Goal: Task Accomplishment & Management: Manage account settings

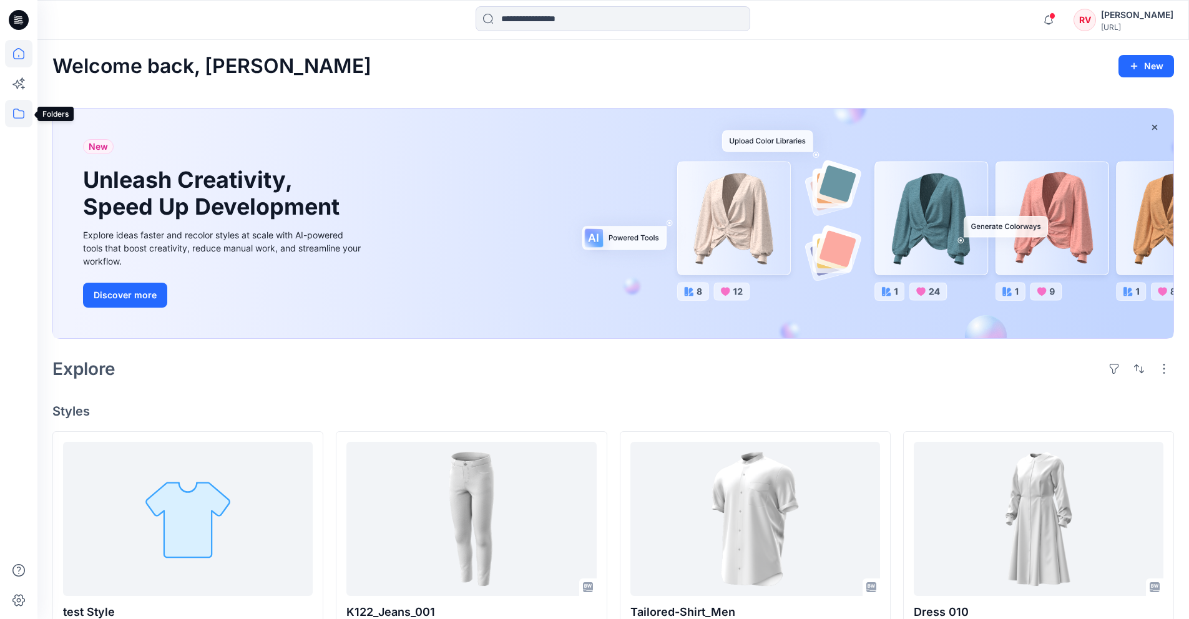
click at [19, 124] on icon at bounding box center [18, 113] width 27 height 27
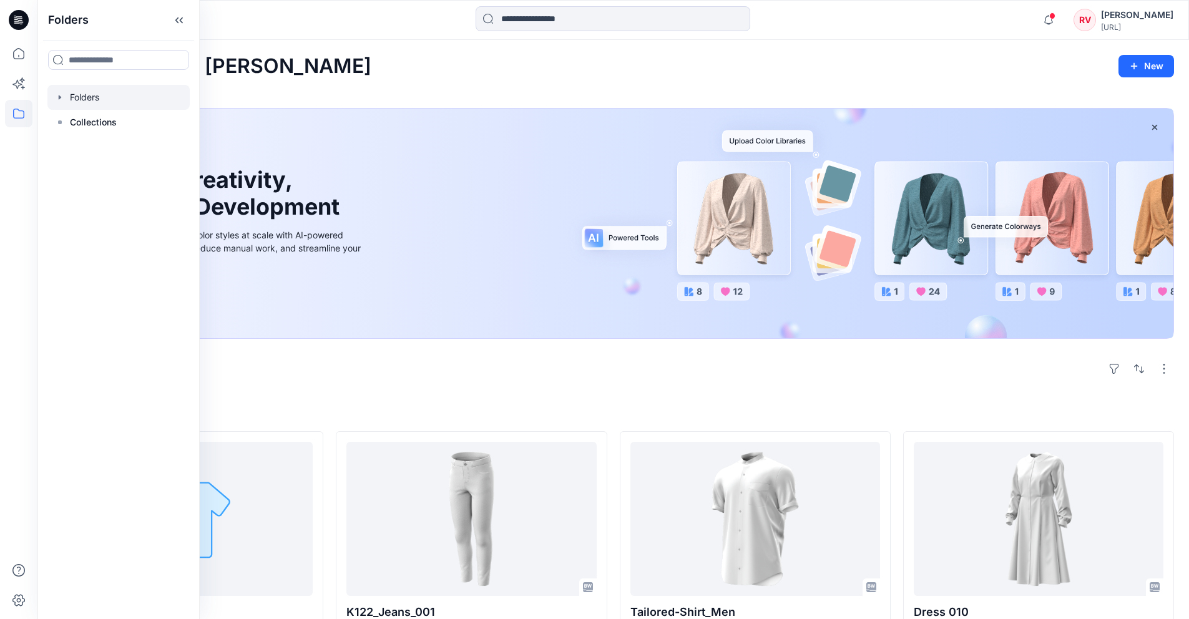
click at [89, 101] on div at bounding box center [118, 97] width 142 height 25
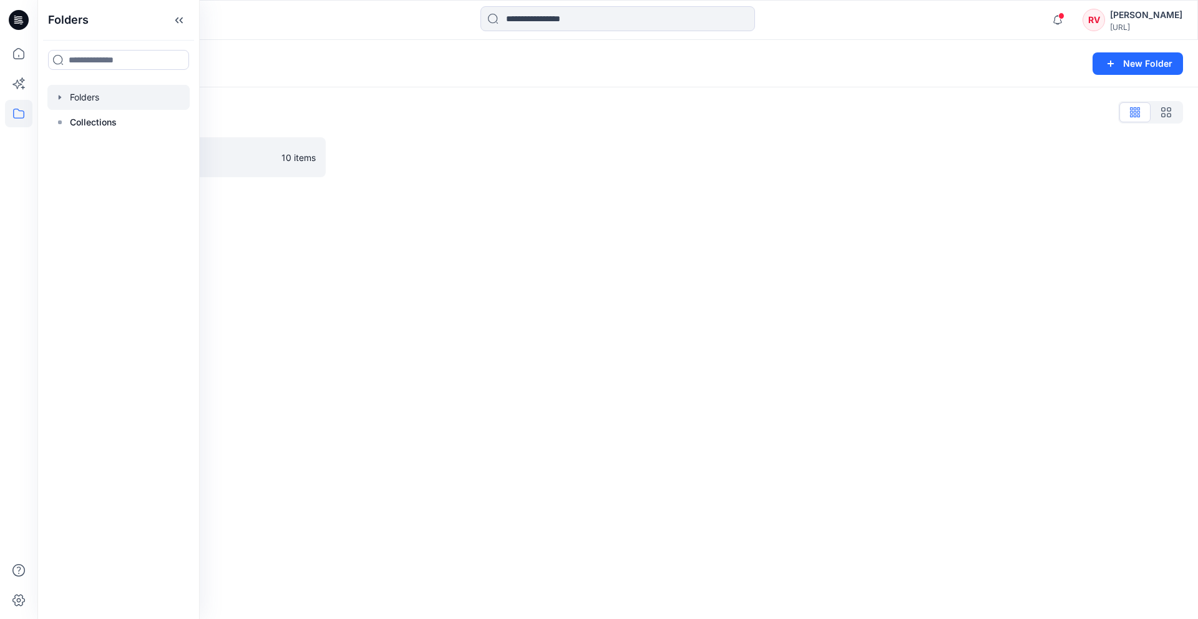
click at [61, 97] on icon "button" at bounding box center [60, 97] width 2 height 4
click at [74, 128] on div at bounding box center [118, 122] width 142 height 25
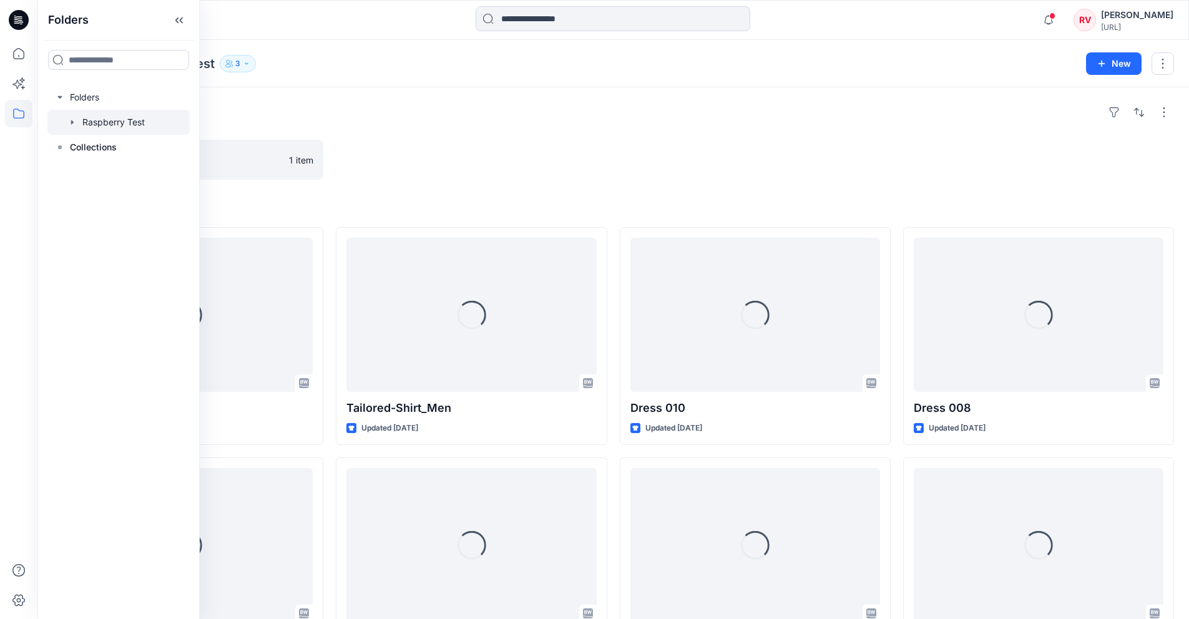
click at [339, 113] on div "Folders" at bounding box center [612, 112] width 1121 height 20
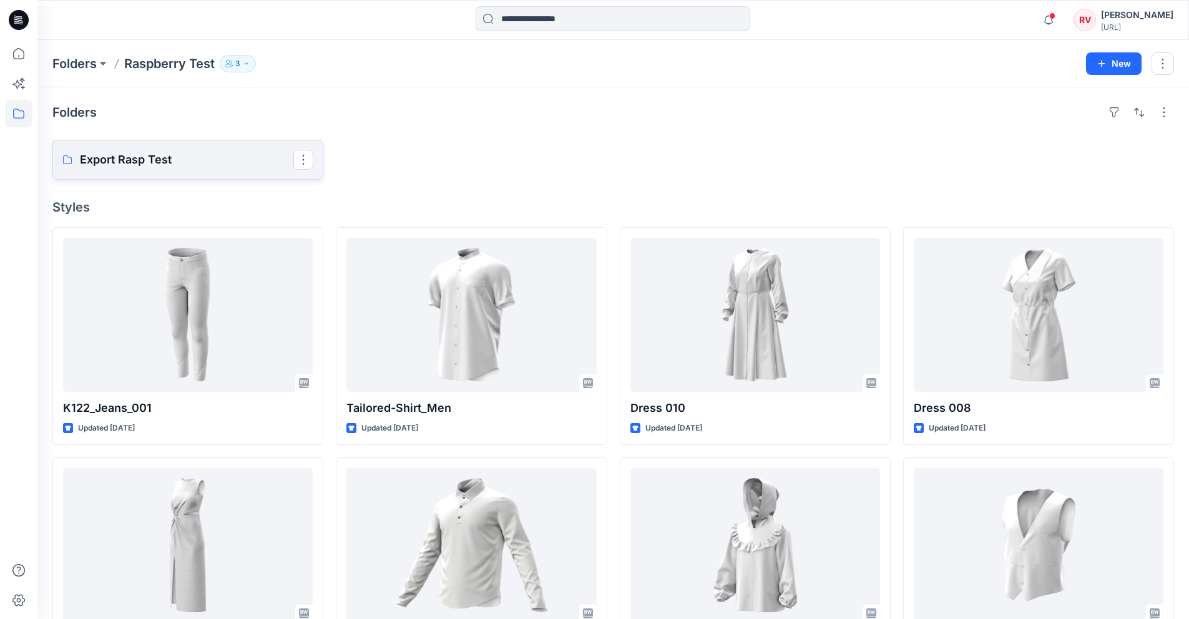
click at [120, 152] on p "Export Rasp Test" at bounding box center [186, 159] width 213 height 17
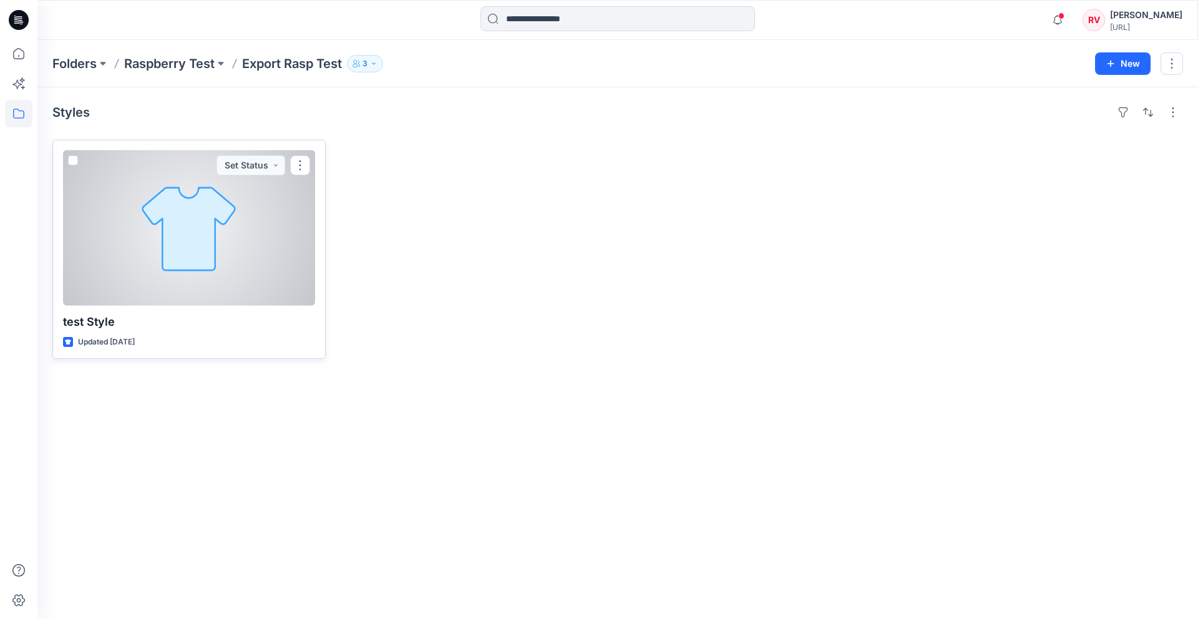
click at [182, 220] on div at bounding box center [189, 227] width 252 height 155
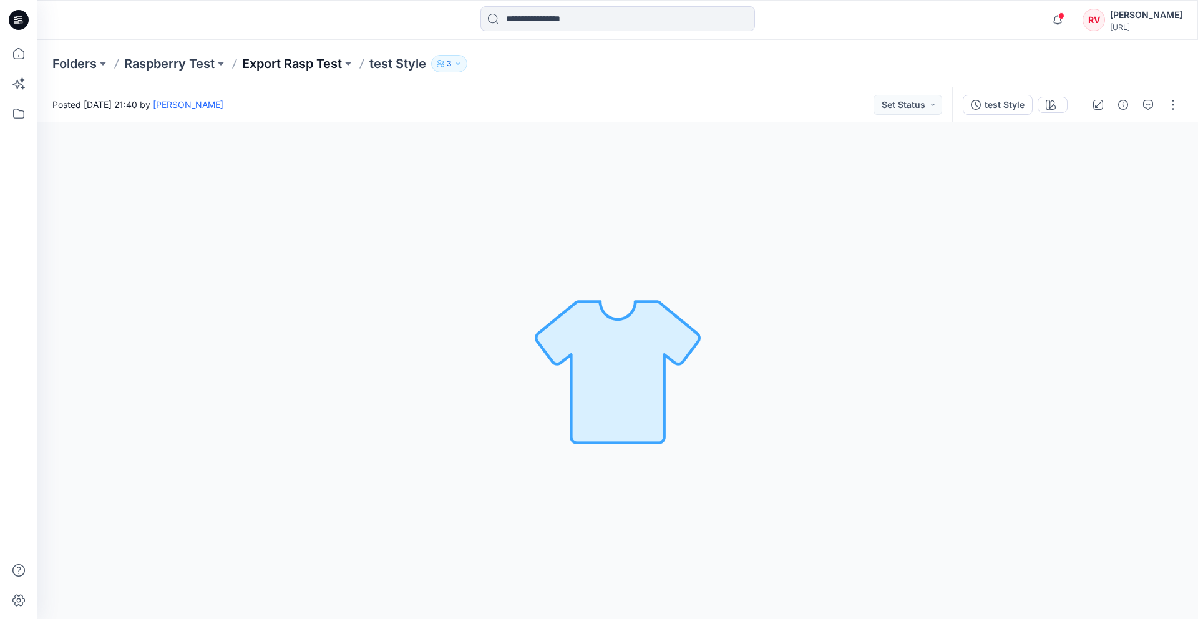
click at [308, 63] on p "Export Rasp Test" at bounding box center [292, 63] width 100 height 17
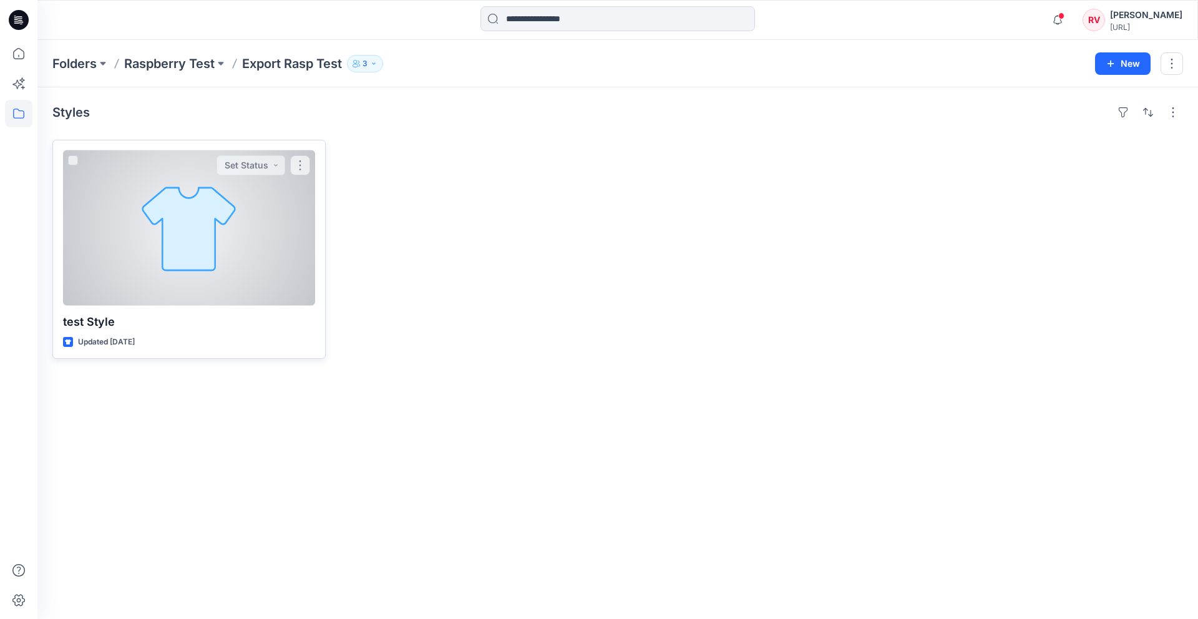
click at [216, 258] on div at bounding box center [189, 227] width 252 height 155
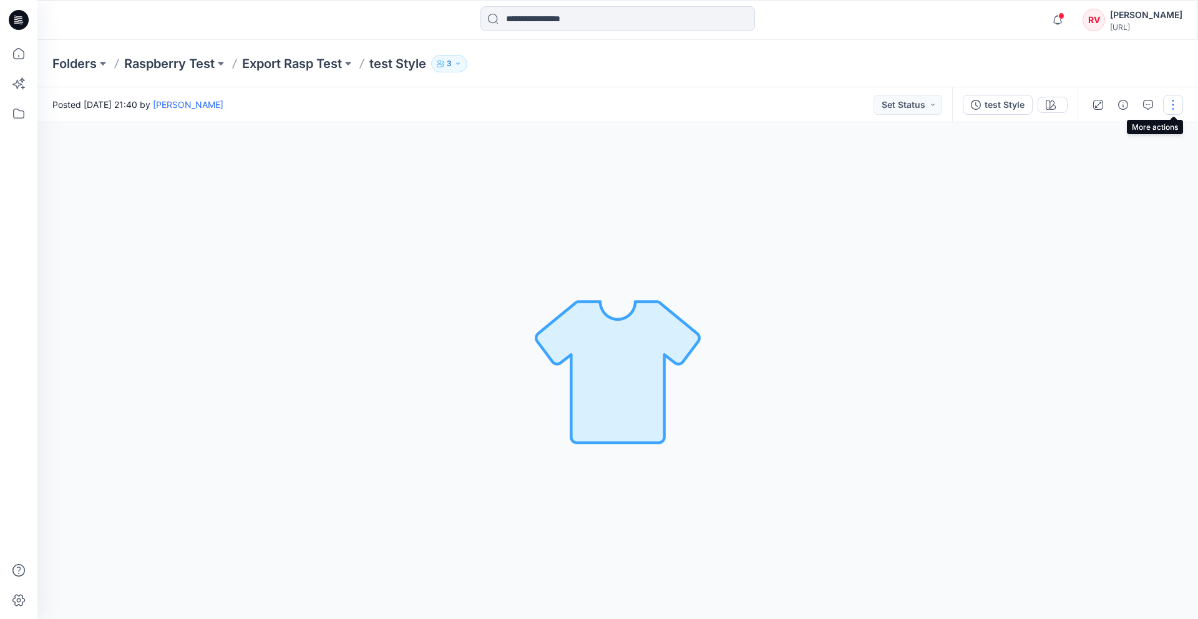
click at [1172, 105] on button "button" at bounding box center [1173, 105] width 20 height 20
click at [1108, 196] on button "Edit" at bounding box center [1120, 196] width 115 height 23
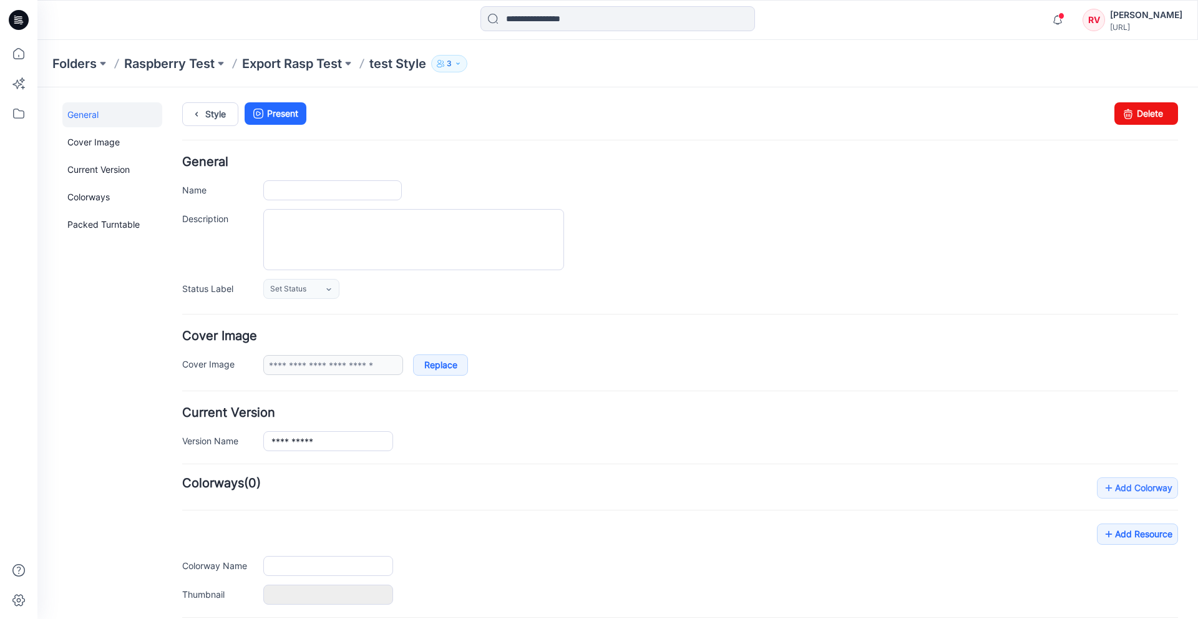
type input "**********"
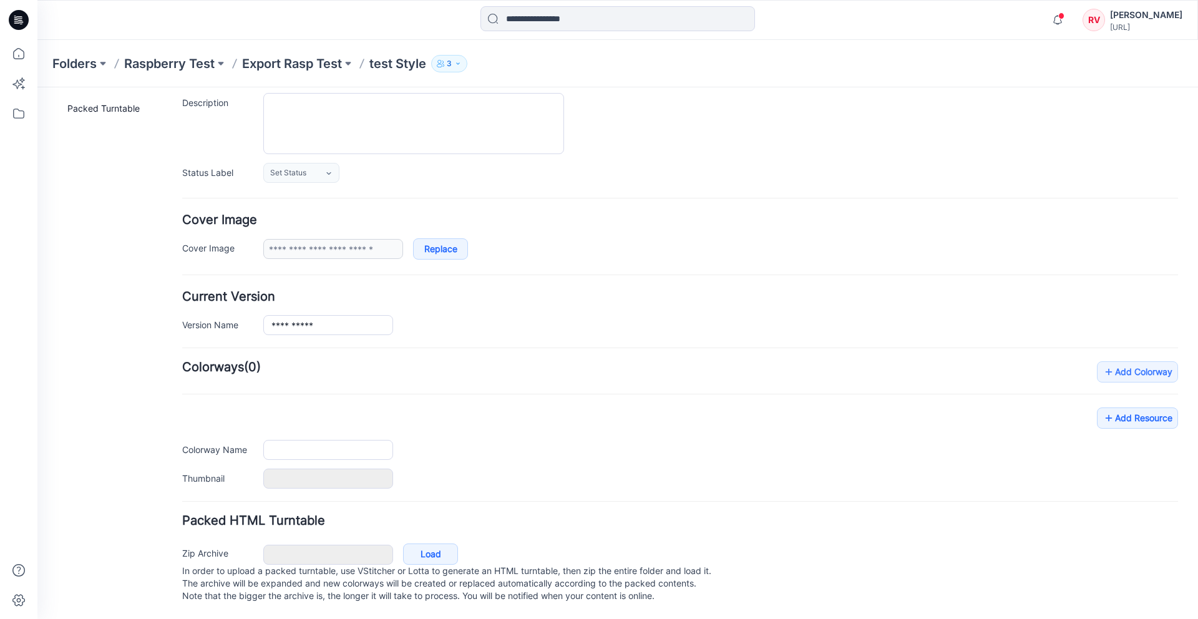
scroll to position [129, 0]
click at [1120, 407] on link "Add Resource" at bounding box center [1137, 417] width 81 height 21
click at [1130, 408] on link "Add Resource" at bounding box center [1137, 417] width 81 height 21
click at [1109, 407] on link "Add Resource" at bounding box center [1137, 417] width 81 height 21
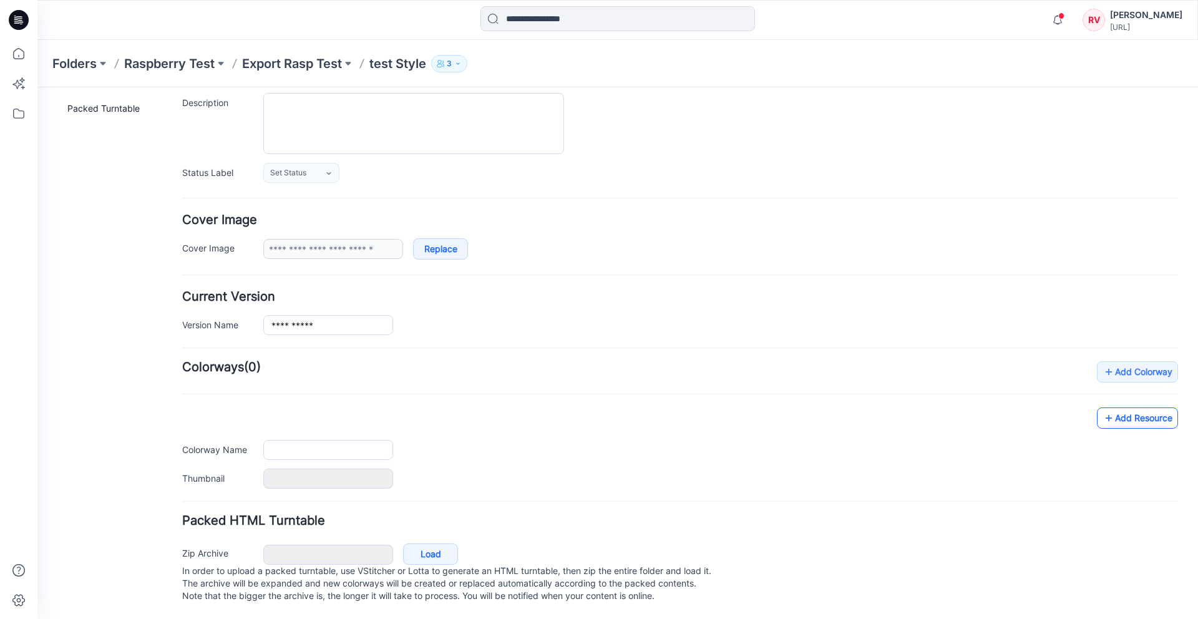
click at [1109, 407] on link "Add Resource" at bounding box center [1137, 417] width 81 height 21
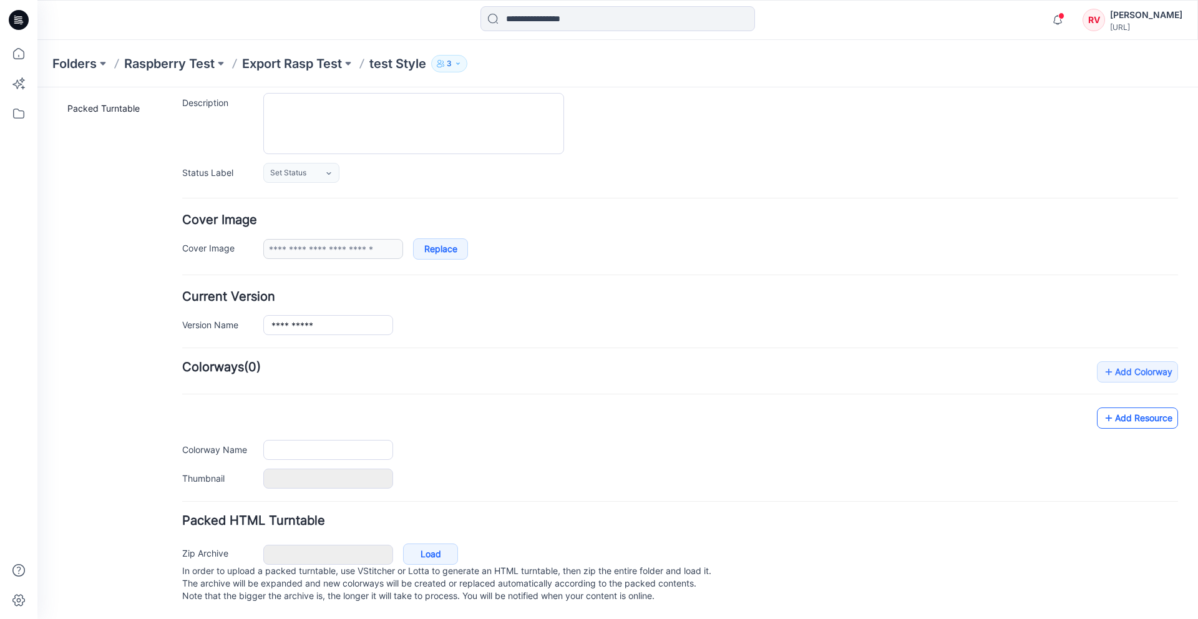
click at [1109, 407] on link "Add Resource" at bounding box center [1137, 417] width 81 height 21
click at [298, 379] on div "Add Colorway Colorways (0) Add Resource Delete Colorway Colorway Name Thumbnail…" at bounding box center [680, 424] width 996 height 127
click at [299, 361] on h4 "Add Colorway Colorways (0)" at bounding box center [680, 367] width 996 height 12
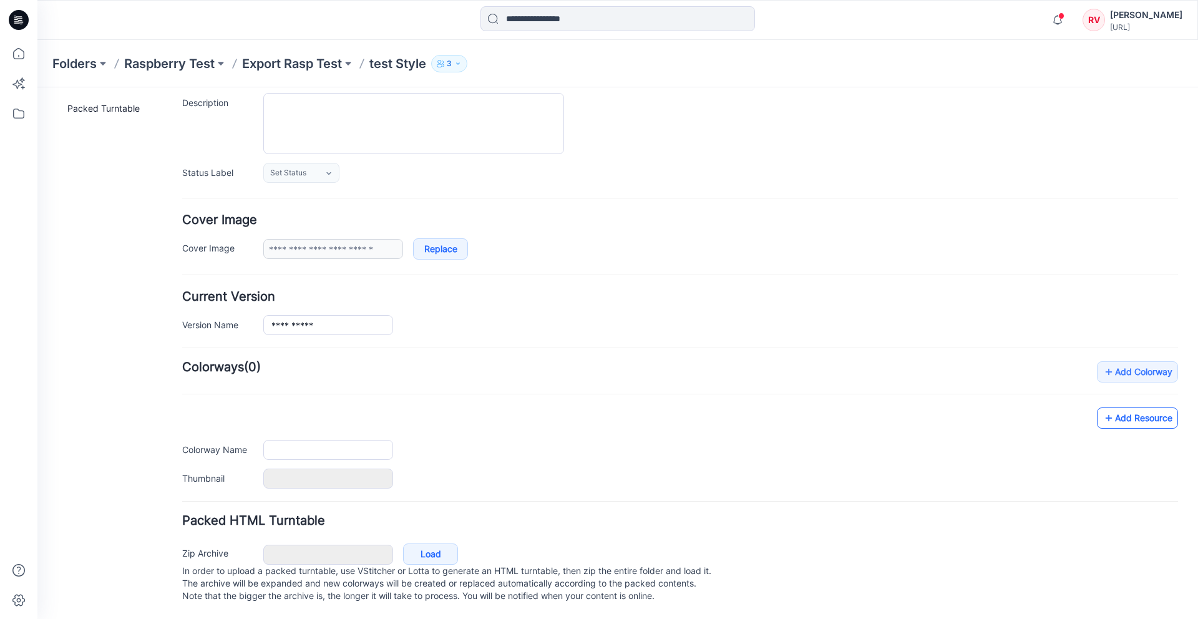
click at [1149, 407] on link "Add Resource" at bounding box center [1137, 417] width 81 height 21
click at [1148, 407] on link "Add Resource" at bounding box center [1137, 417] width 81 height 21
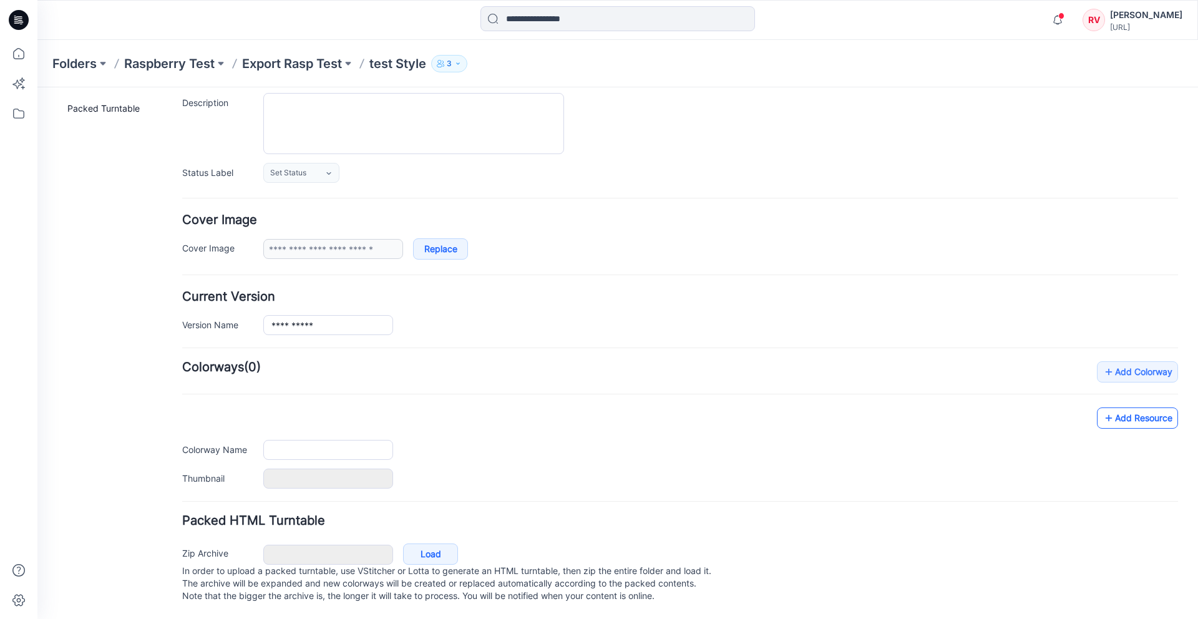
click at [1148, 407] on link "Add Resource" at bounding box center [1137, 417] width 81 height 21
click at [683, 414] on div "Add Resource Delete Colorway Colorway Name Thumbnail Reset" at bounding box center [680, 447] width 996 height 81
click at [1132, 407] on link "Add Resource" at bounding box center [1137, 417] width 81 height 21
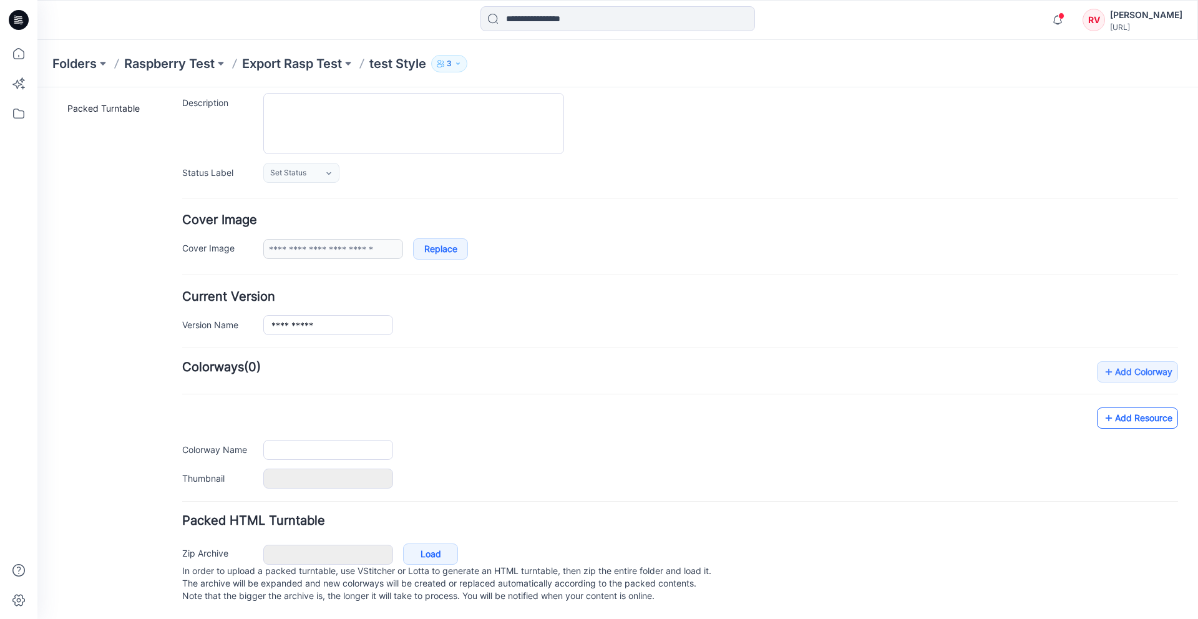
click at [1143, 407] on link "Add Resource" at bounding box center [1137, 417] width 81 height 21
click at [449, 300] on div "**********" at bounding box center [680, 313] width 996 height 44
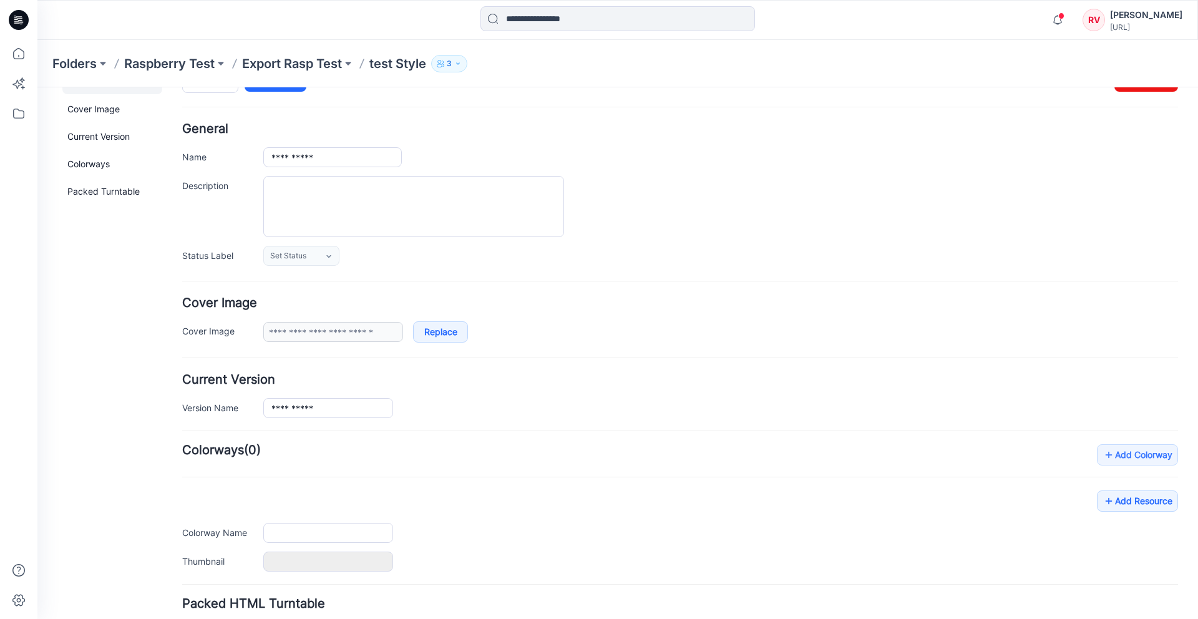
scroll to position [0, 0]
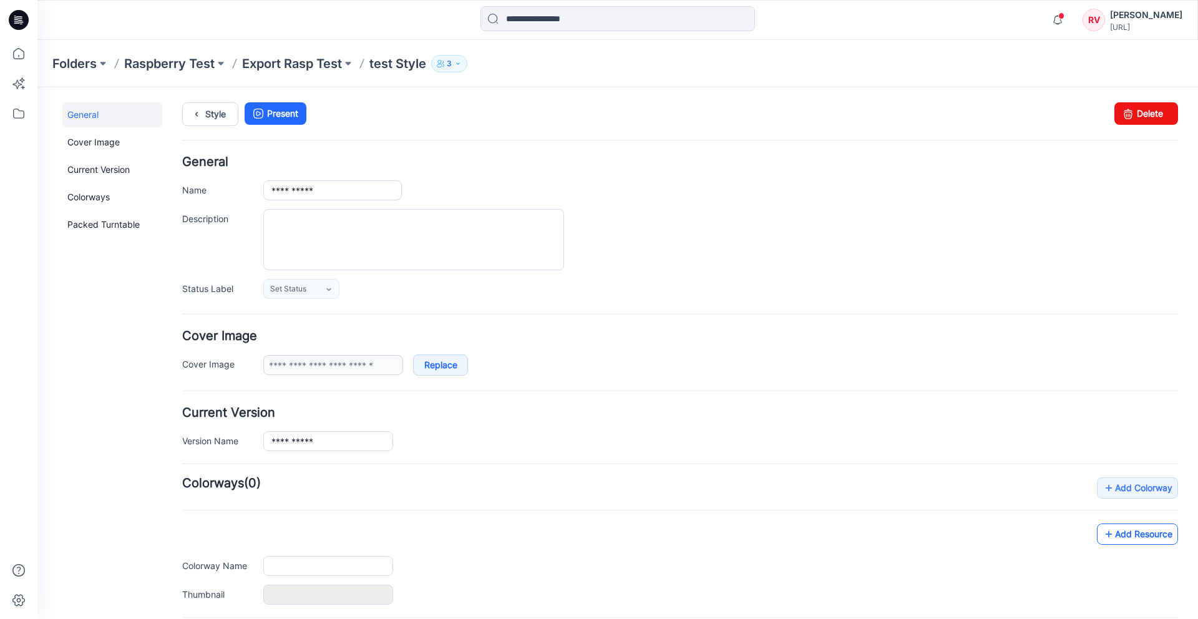
click at [1145, 526] on link "Add Resource" at bounding box center [1137, 534] width 81 height 21
click at [1149, 535] on link "Add Resource" at bounding box center [1137, 534] width 81 height 21
click at [100, 144] on link "Cover Image" at bounding box center [112, 142] width 100 height 25
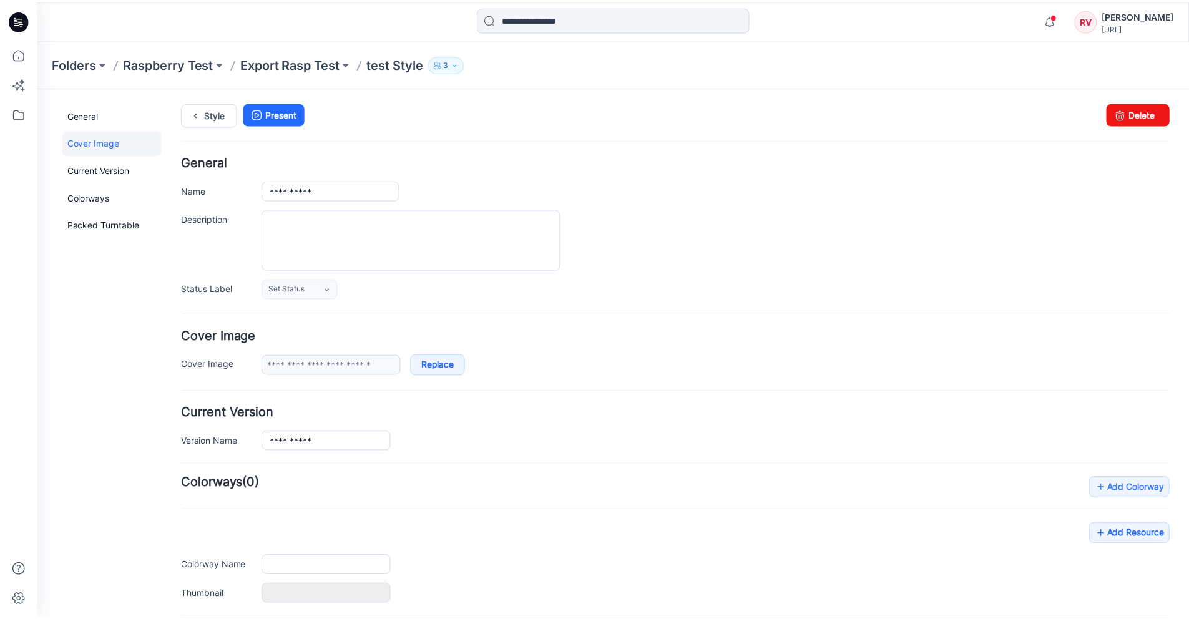
scroll to position [129, 0]
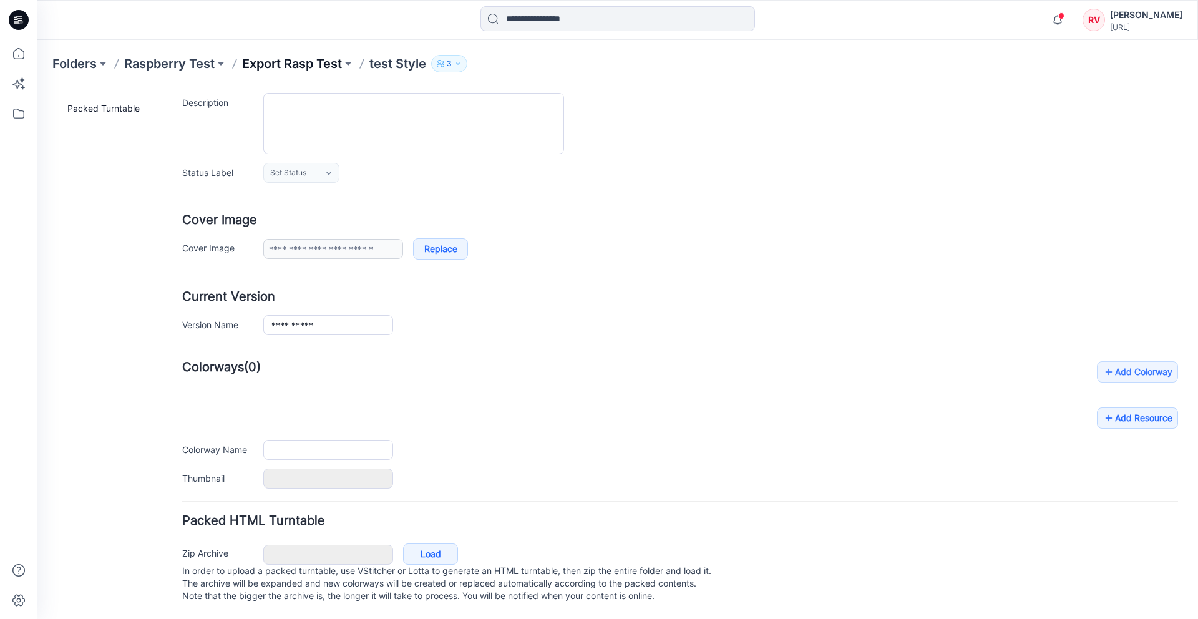
click at [319, 62] on p "Export Rasp Test" at bounding box center [292, 63] width 100 height 17
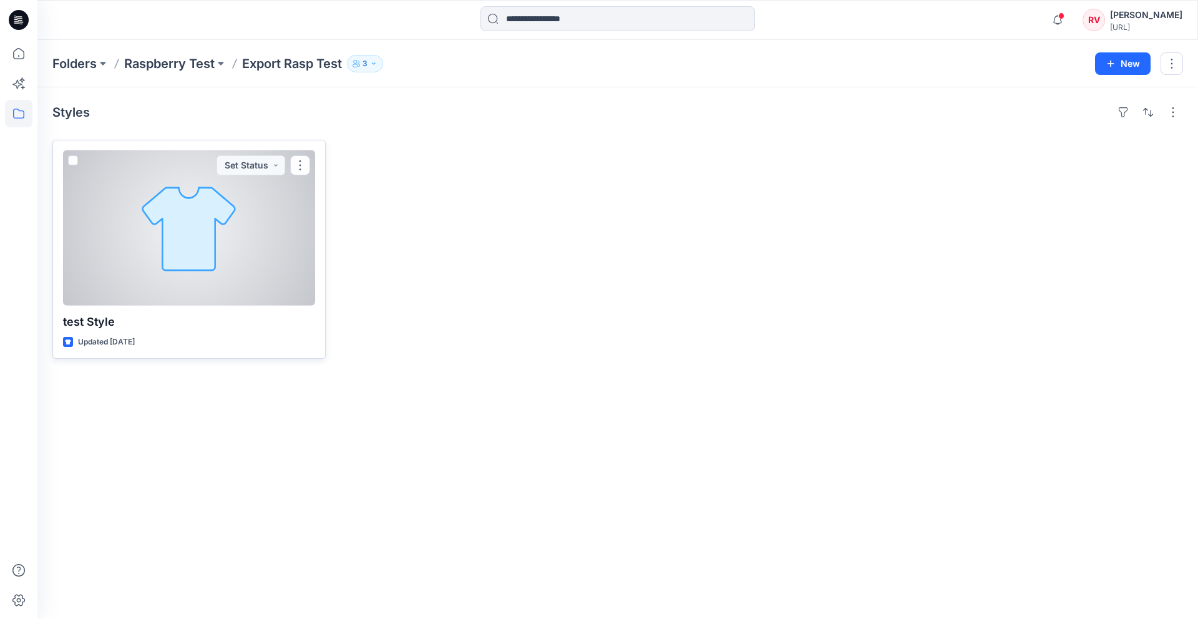
click at [208, 275] on div at bounding box center [189, 227] width 252 height 155
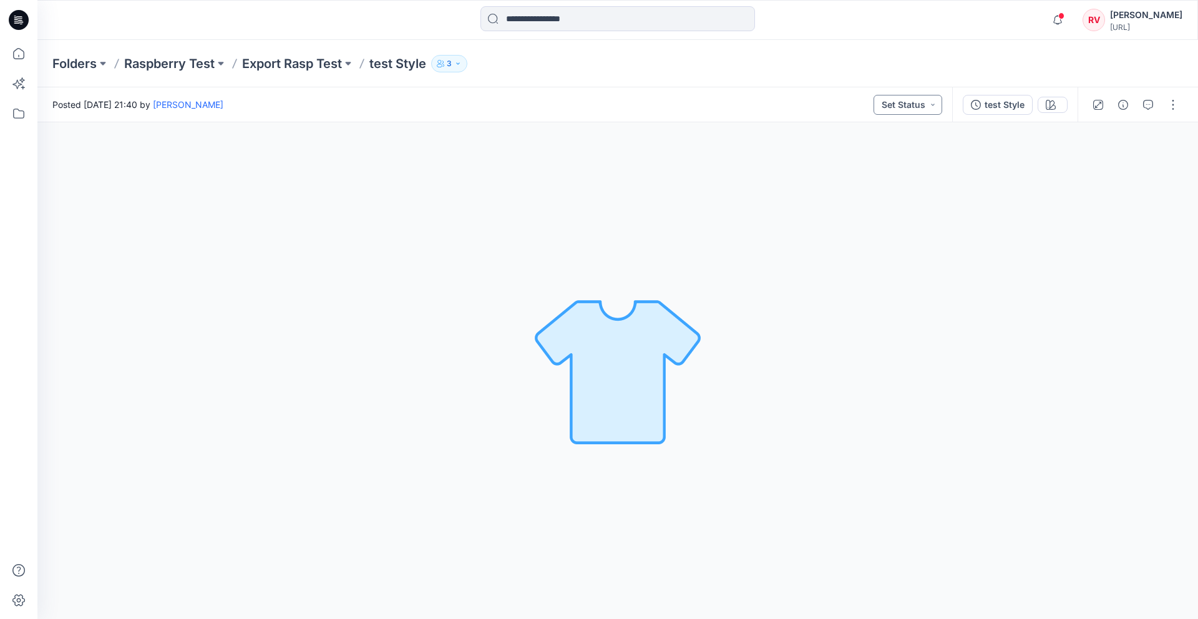
click at [922, 105] on button "Set Status" at bounding box center [908, 105] width 69 height 20
click at [461, 197] on div "Loading... Material Properties Loading..." at bounding box center [617, 370] width 1161 height 497
click at [373, 68] on p "test Style" at bounding box center [397, 63] width 57 height 17
click at [305, 59] on p "Export Rasp Test" at bounding box center [292, 63] width 100 height 17
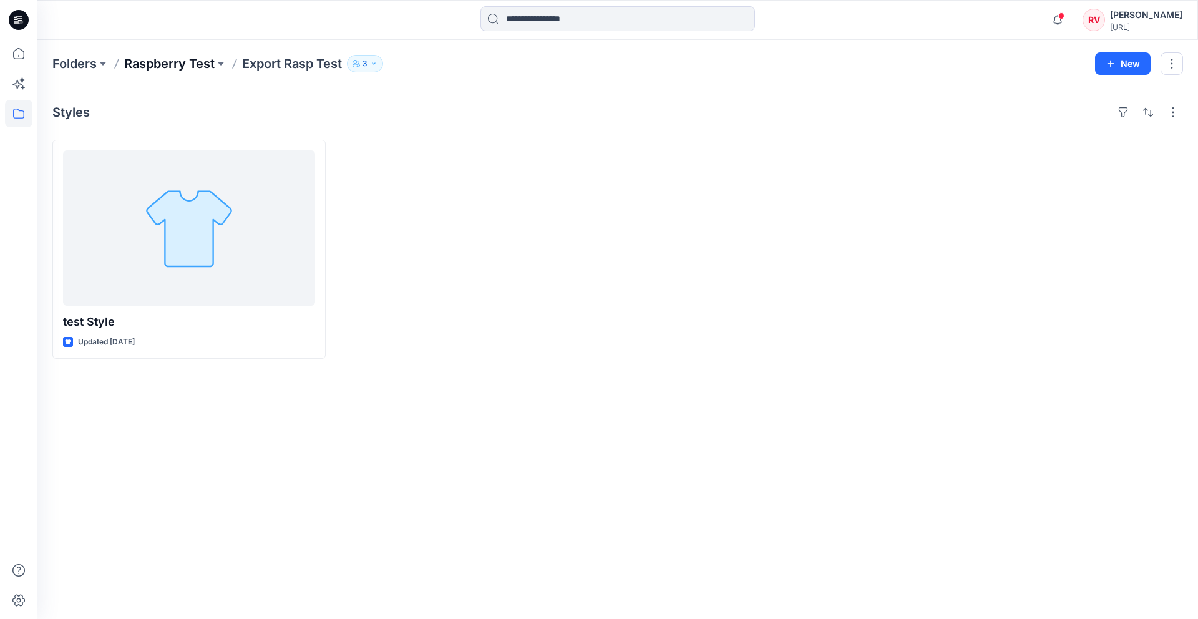
click at [137, 56] on p "Raspberry Test" at bounding box center [169, 63] width 90 height 17
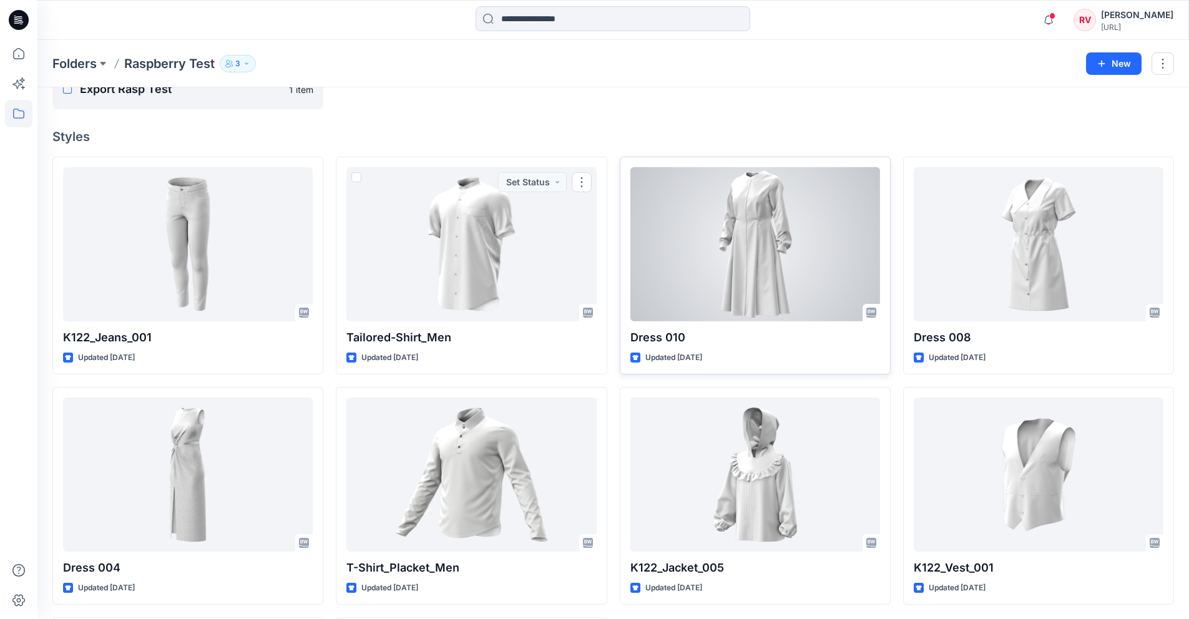
scroll to position [86, 0]
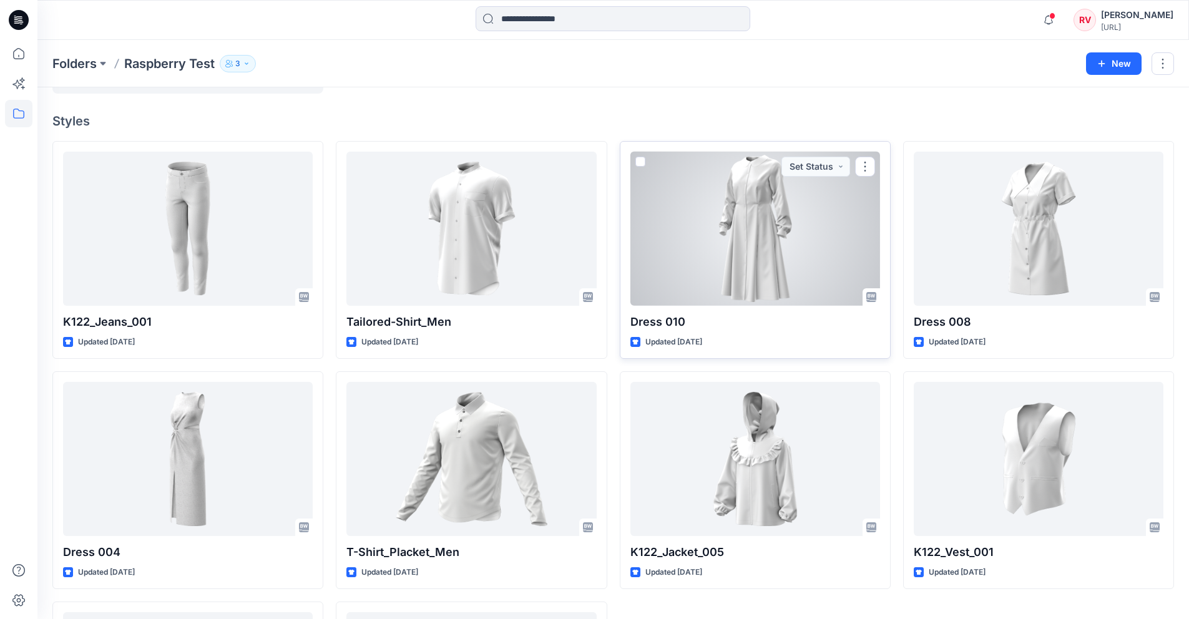
click at [698, 235] on div at bounding box center [755, 229] width 250 height 154
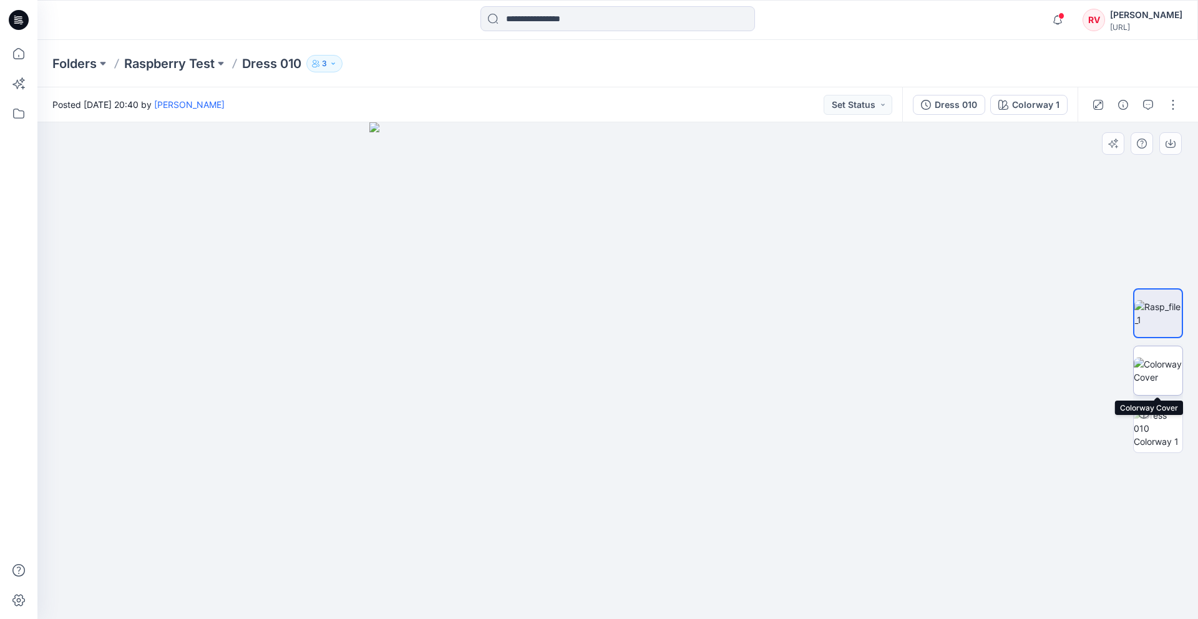
click at [1157, 376] on img at bounding box center [1158, 371] width 49 height 26
click at [1162, 312] on img at bounding box center [1158, 313] width 49 height 26
click at [183, 59] on p "Raspberry Test" at bounding box center [169, 63] width 90 height 17
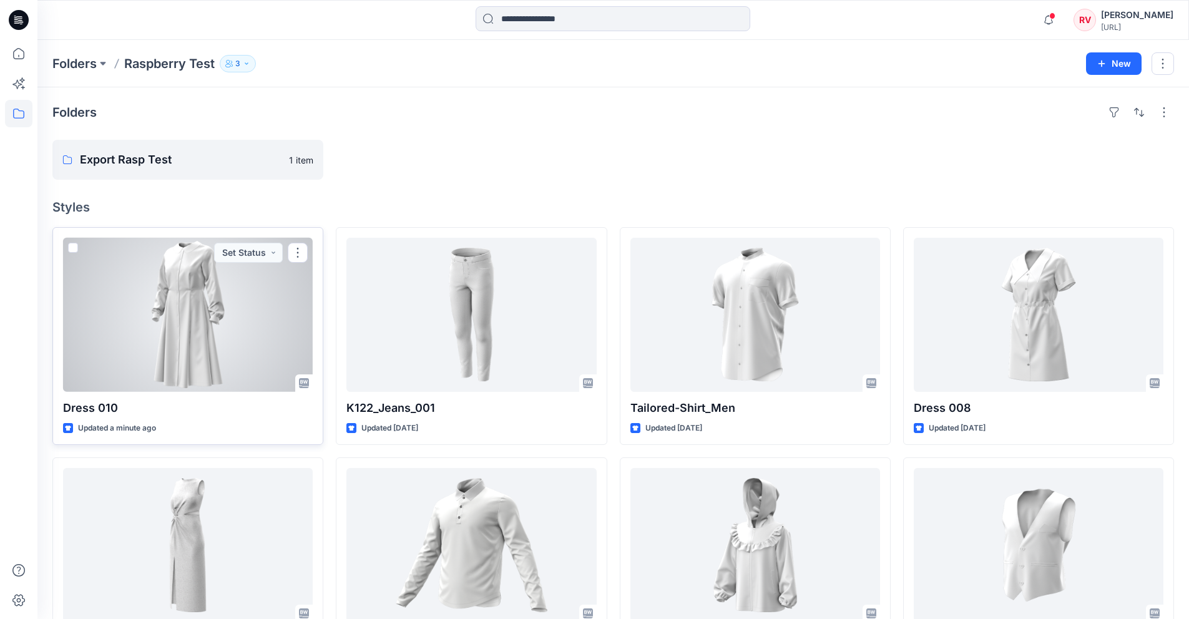
click at [200, 339] on div at bounding box center [188, 315] width 250 height 154
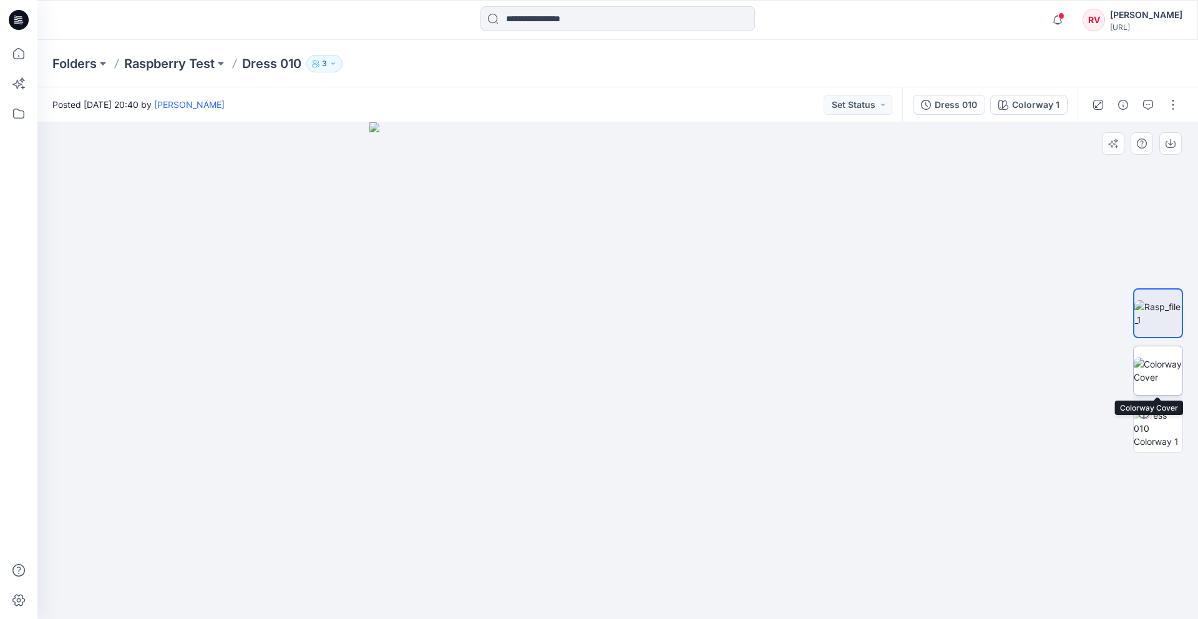
click at [1160, 363] on img at bounding box center [1158, 371] width 49 height 26
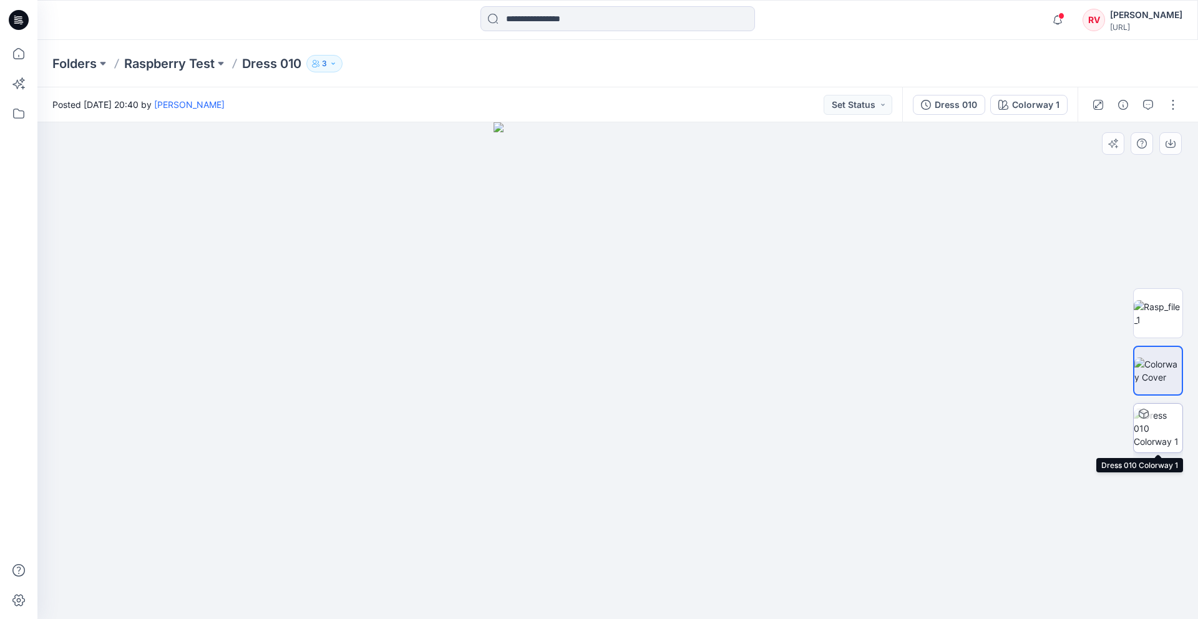
click at [1164, 432] on img at bounding box center [1158, 428] width 49 height 39
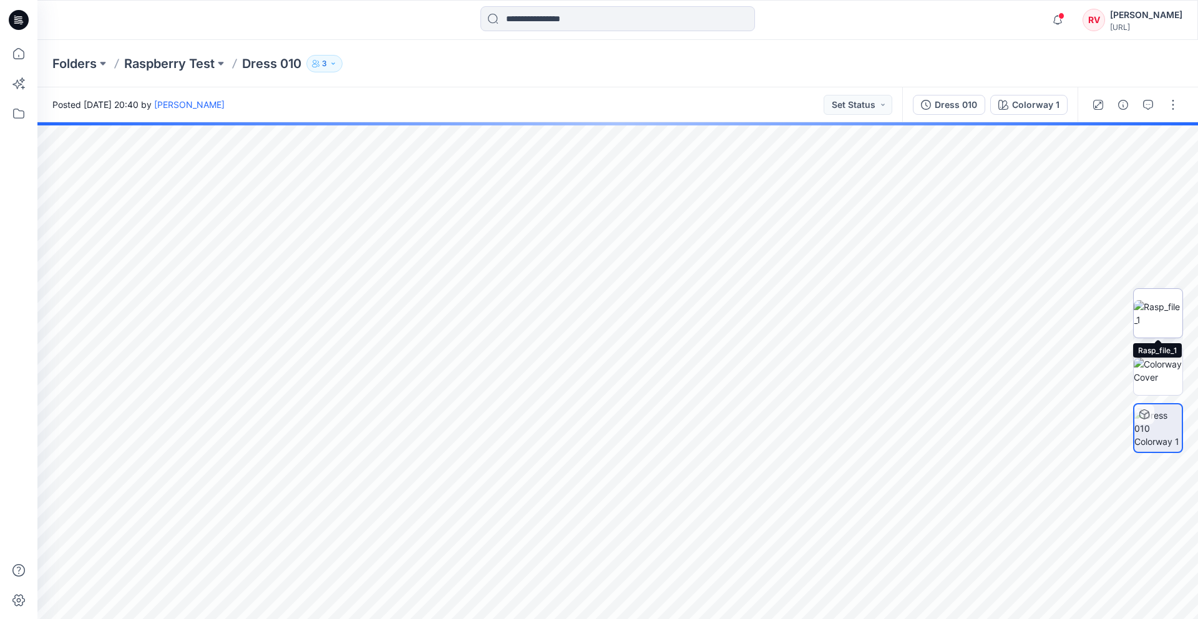
click at [1154, 319] on img at bounding box center [1158, 313] width 49 height 26
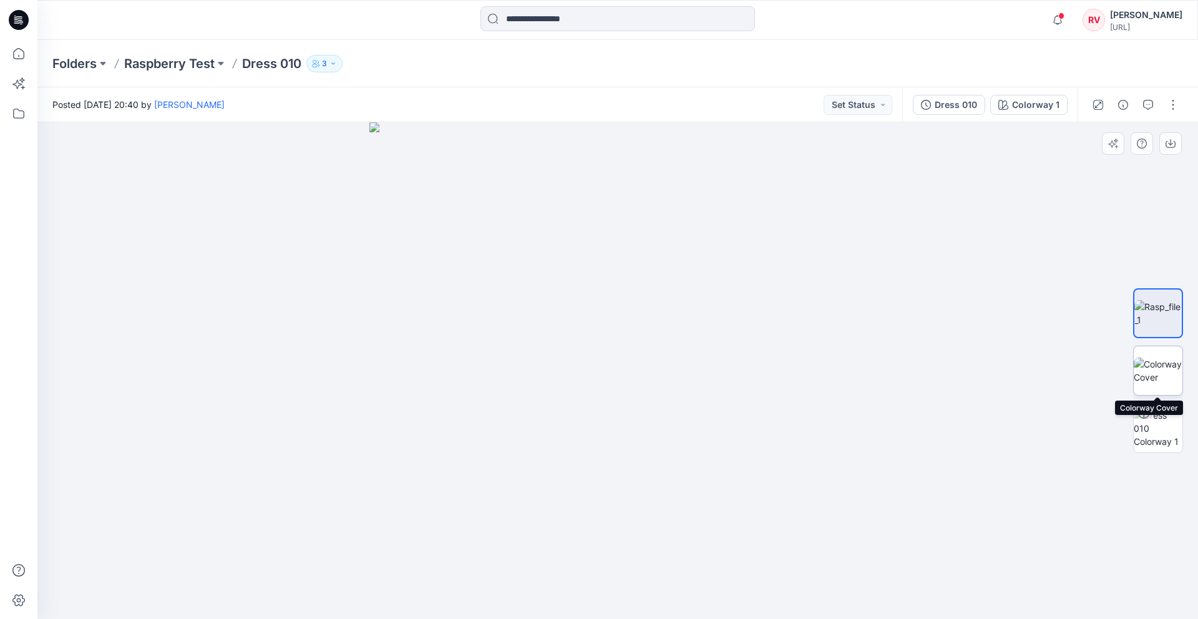
click at [1160, 373] on img at bounding box center [1158, 371] width 49 height 26
click at [1169, 314] on img at bounding box center [1158, 313] width 49 height 26
drag, startPoint x: 701, startPoint y: 339, endPoint x: 658, endPoint y: 57, distance: 284.8
click at [676, 37] on div "Notifications Deepika Pradeep shared K122_Jeans_001 in Raspberry Test (Members …" at bounding box center [599, 309] width 1198 height 619
click at [277, 66] on p "Dress 010" at bounding box center [271, 63] width 59 height 17
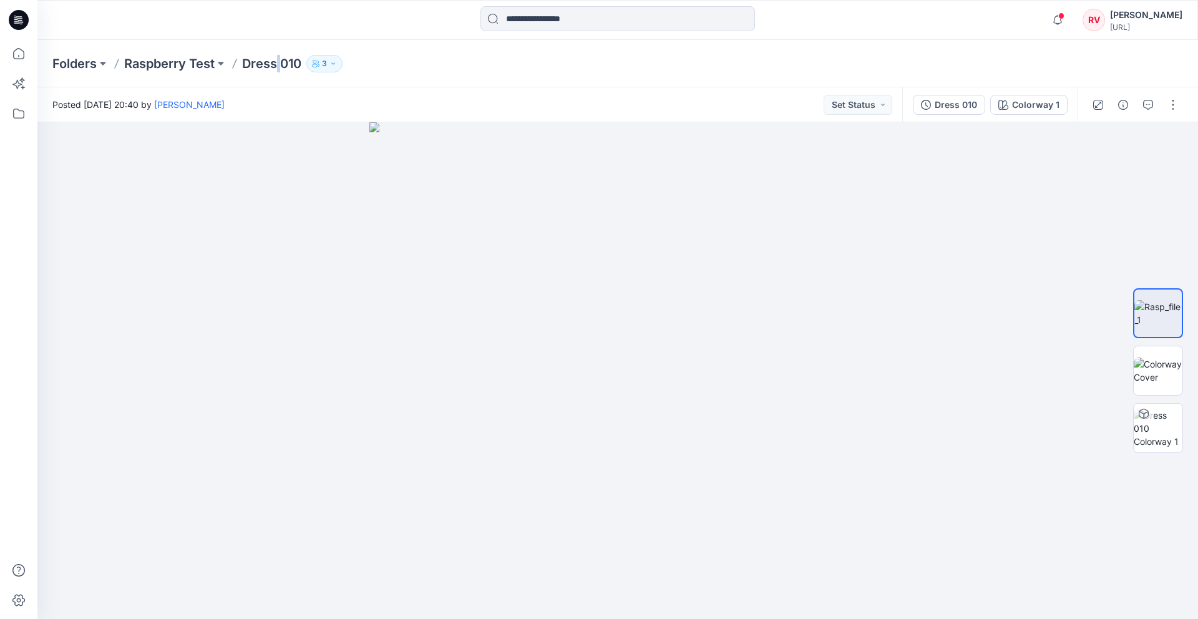
click at [277, 66] on p "Dress 010" at bounding box center [271, 63] width 59 height 17
click at [263, 58] on p "Dress 010" at bounding box center [271, 63] width 59 height 17
click at [147, 62] on p "Raspberry Test" at bounding box center [169, 63] width 90 height 17
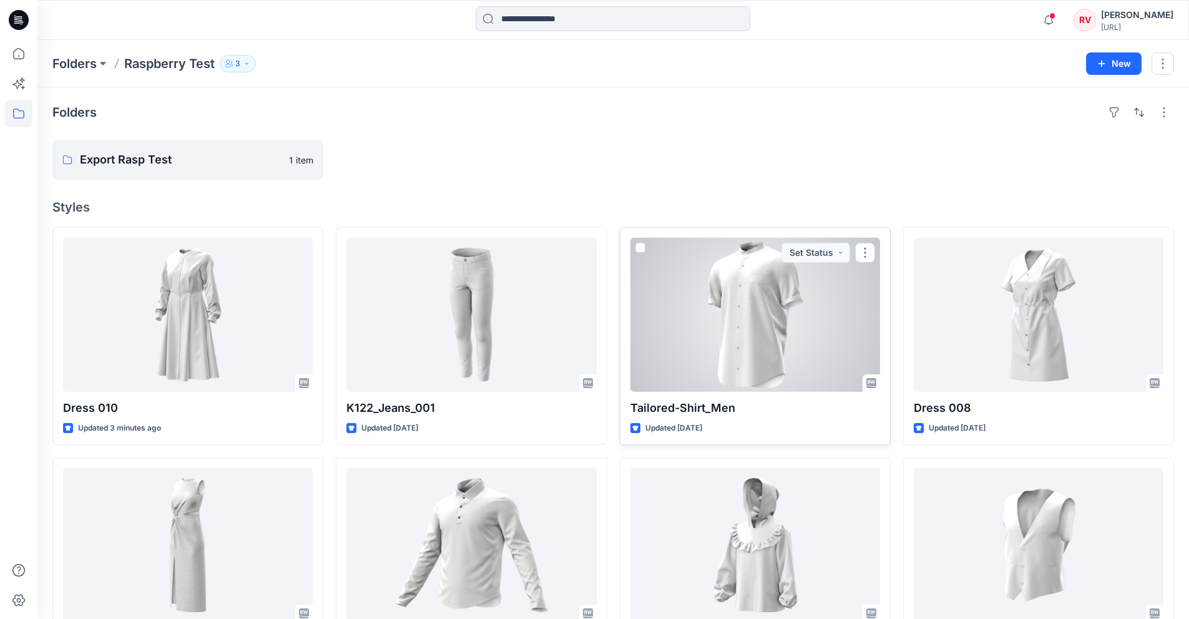
click at [790, 335] on div at bounding box center [755, 315] width 250 height 154
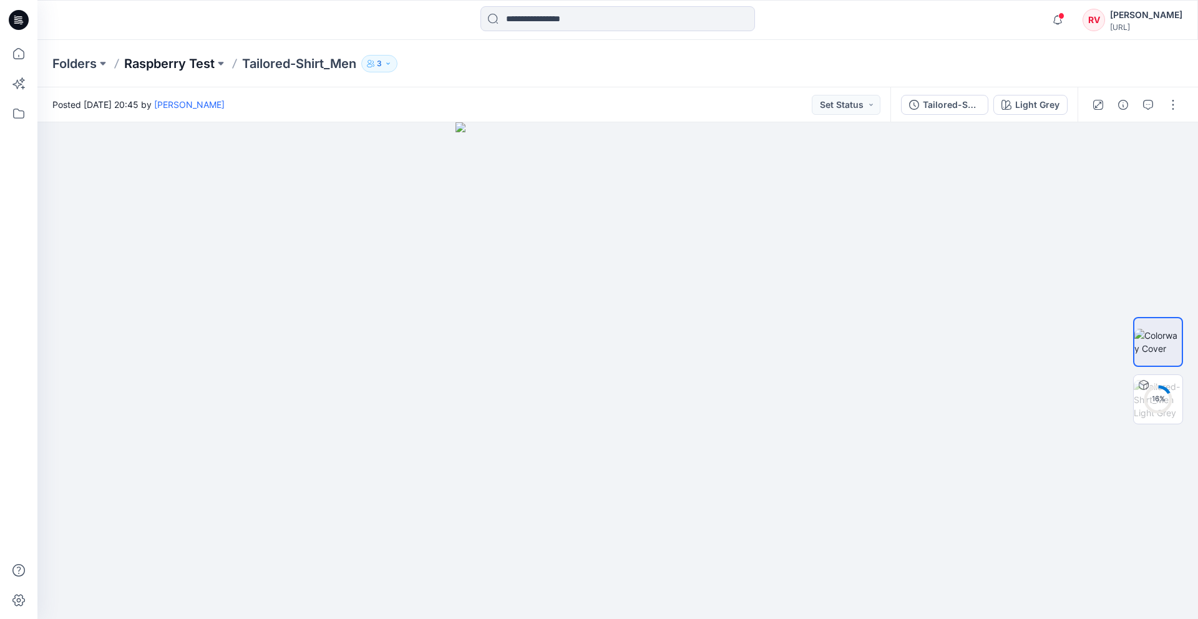
click at [134, 64] on p "Raspberry Test" at bounding box center [169, 63] width 90 height 17
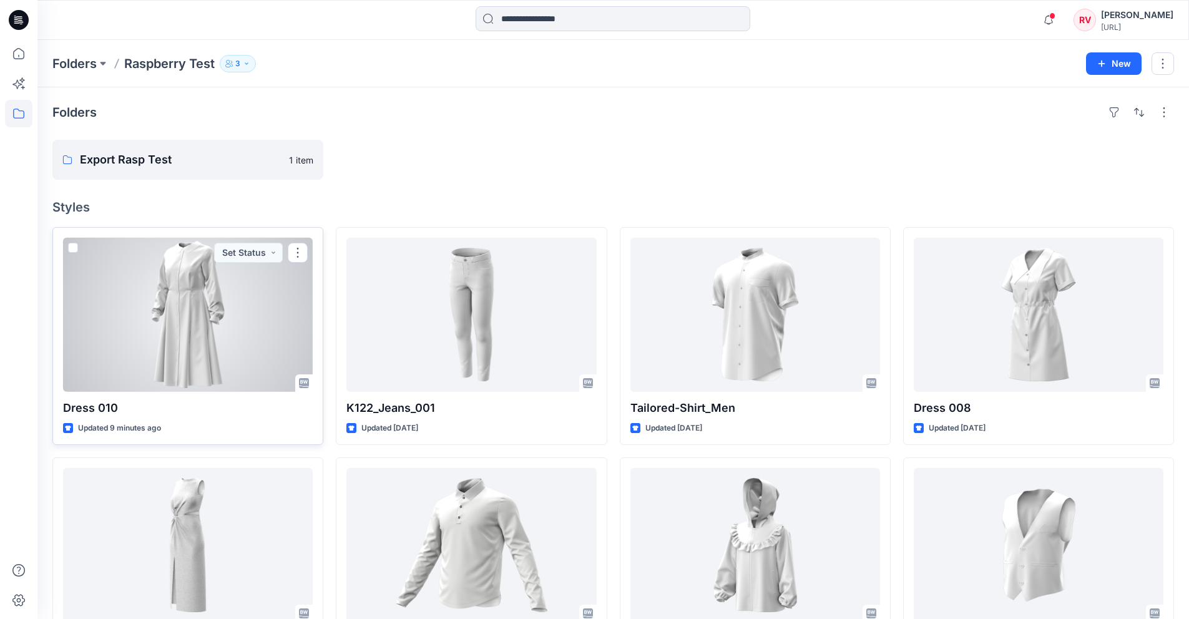
click at [218, 327] on div at bounding box center [188, 315] width 250 height 154
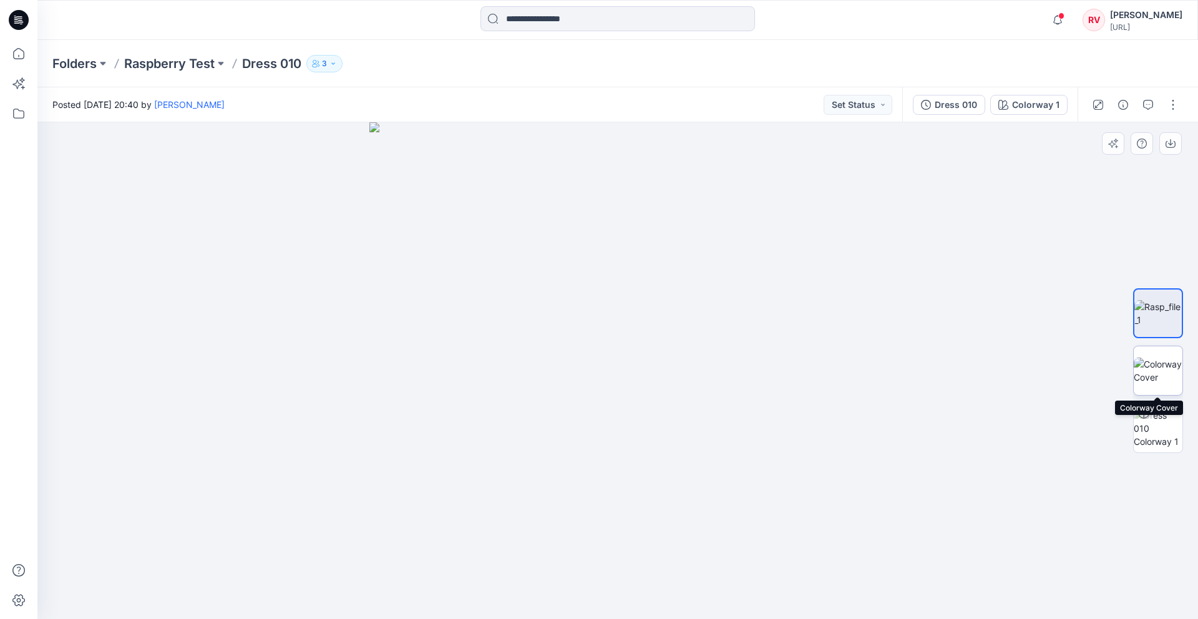
click at [1146, 378] on img at bounding box center [1158, 371] width 49 height 26
click at [1149, 303] on img at bounding box center [1158, 313] width 49 height 26
click at [179, 70] on p "Raspberry Test" at bounding box center [169, 63] width 90 height 17
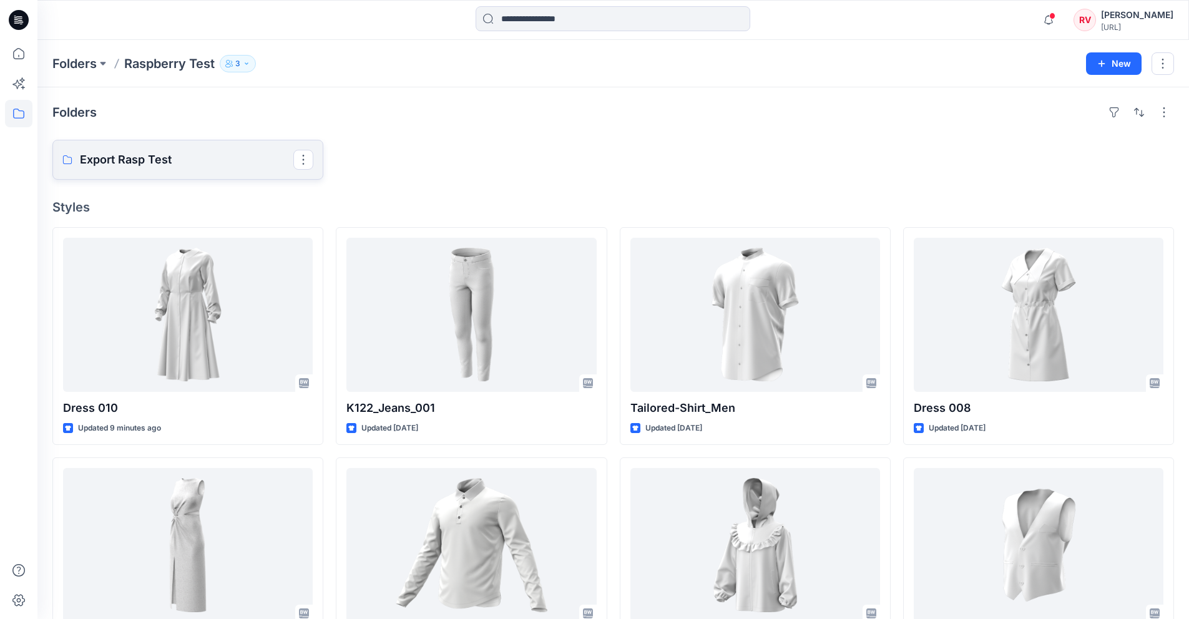
click at [169, 158] on p "Export Rasp Test" at bounding box center [186, 159] width 213 height 17
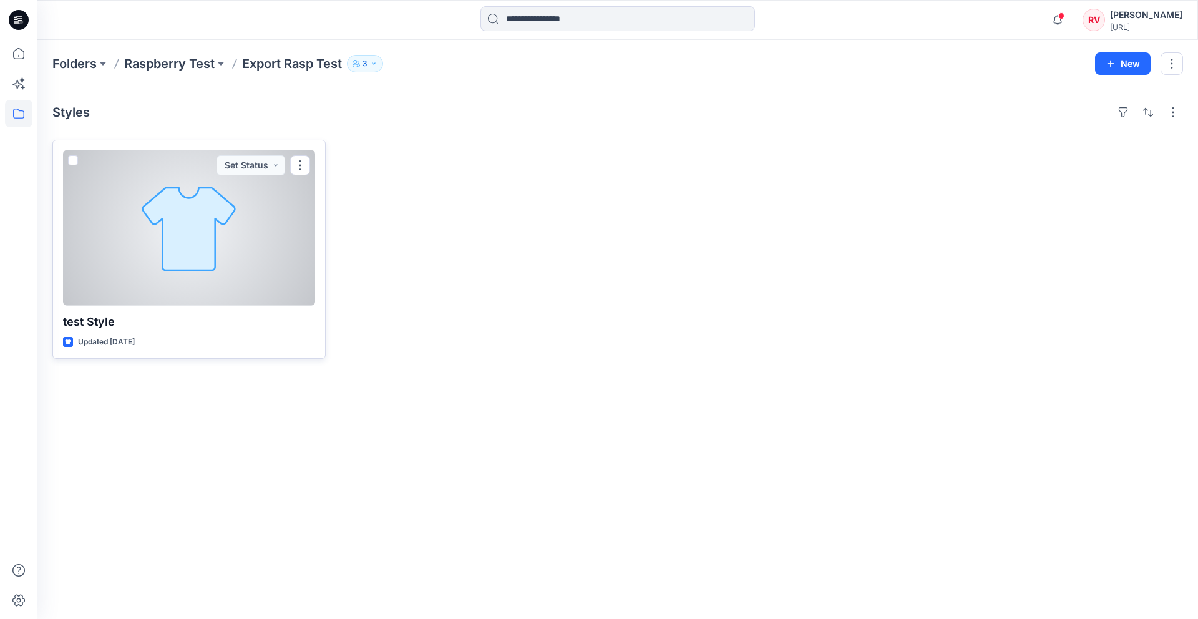
click at [202, 224] on div at bounding box center [189, 227] width 252 height 155
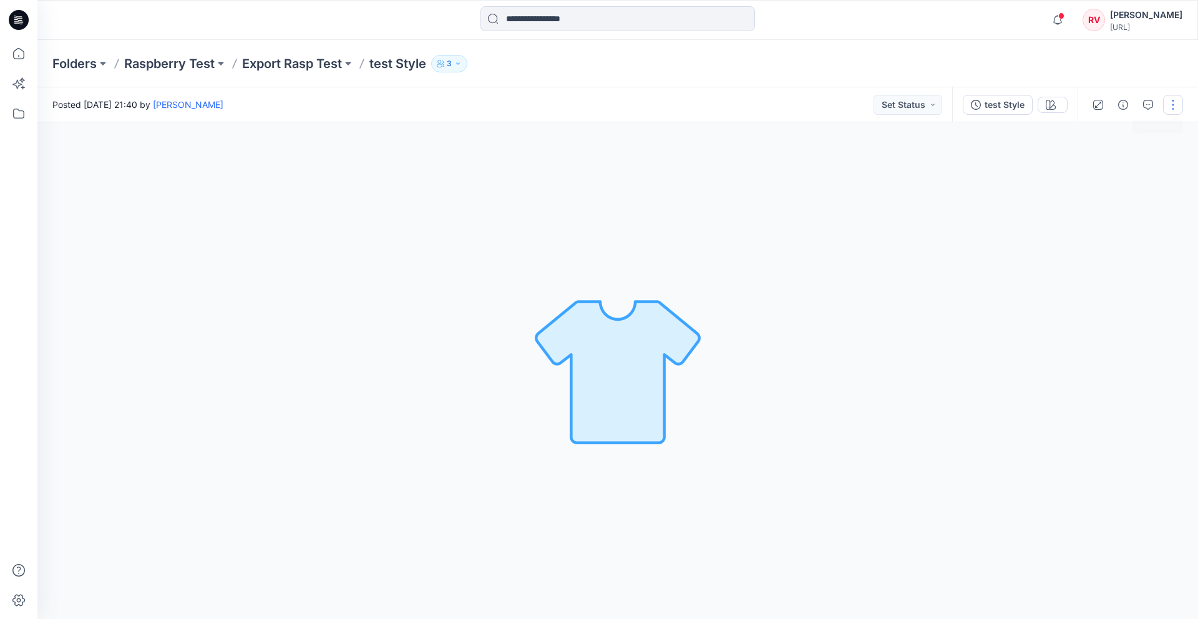
click at [1177, 104] on button "button" at bounding box center [1173, 105] width 20 height 20
click at [1111, 193] on button "Edit" at bounding box center [1120, 196] width 115 height 23
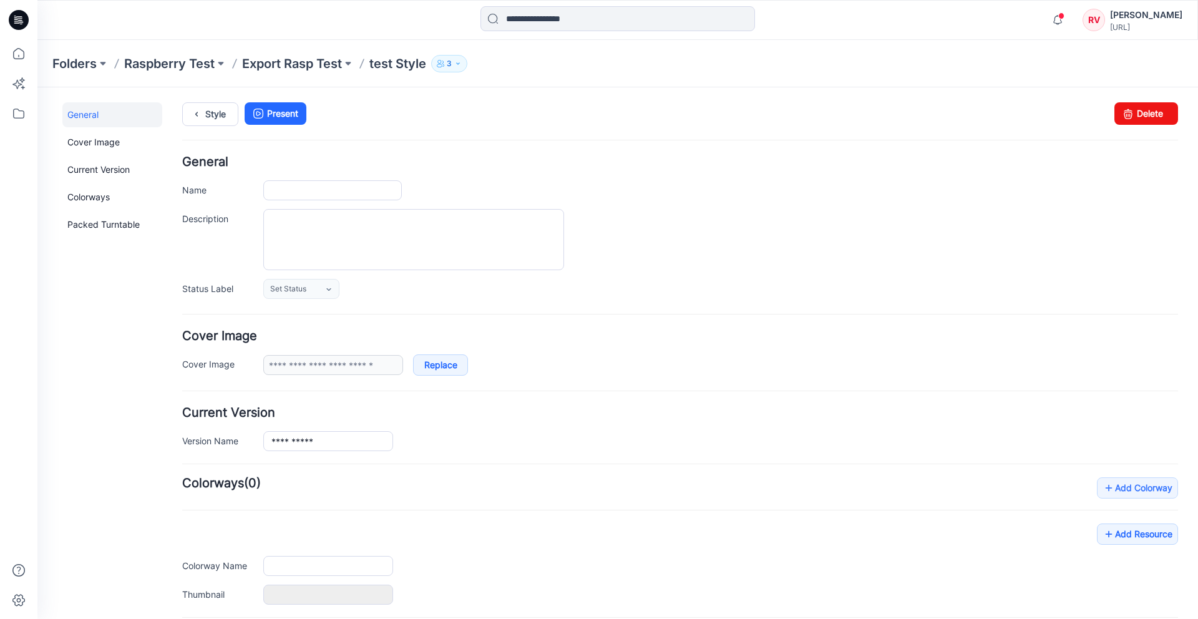
type input "**********"
click at [296, 57] on p "Export Rasp Test" at bounding box center [292, 63] width 100 height 17
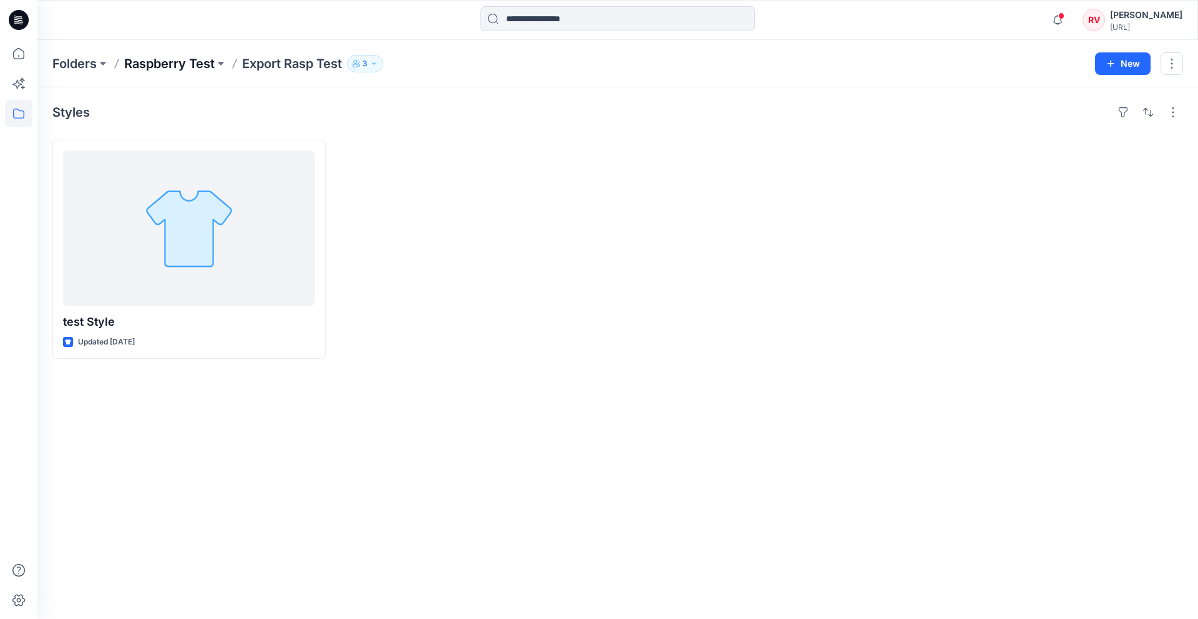
click at [185, 68] on p "Raspberry Test" at bounding box center [169, 63] width 90 height 17
